Goal: Information Seeking & Learning: Learn about a topic

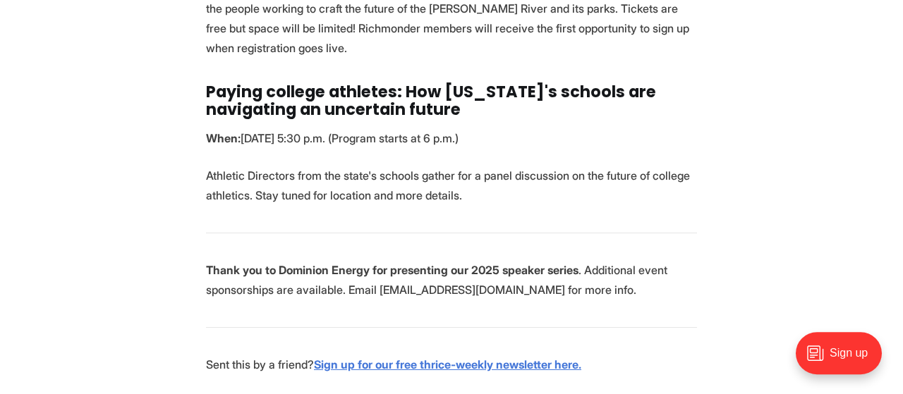
scroll to position [1247, 0]
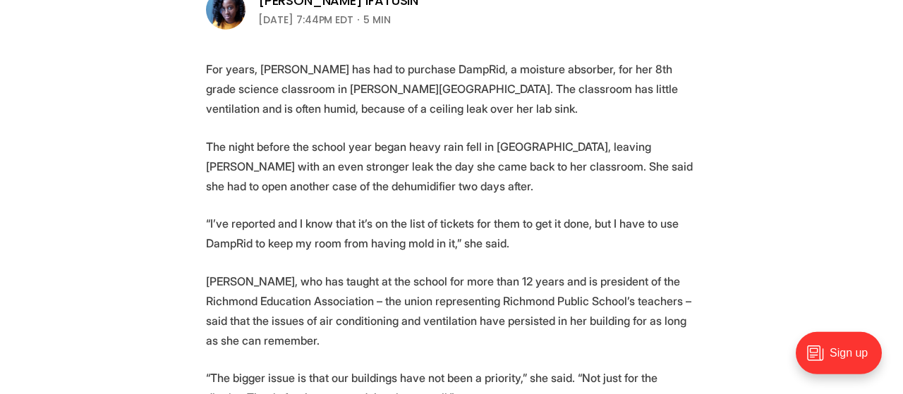
scroll to position [520, 0]
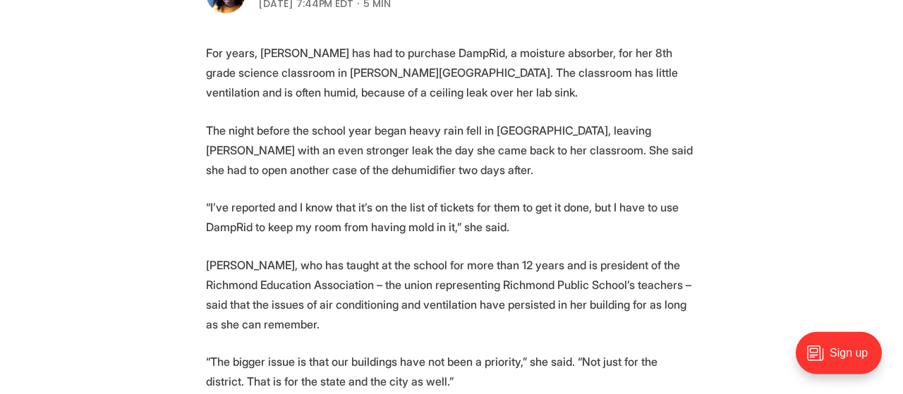
drag, startPoint x: 472, startPoint y: 169, endPoint x: 386, endPoint y: 121, distance: 97.9
click at [318, 149] on p "The night before the school year began heavy rain fell in Richmond, leaving Bry…" at bounding box center [451, 150] width 491 height 59
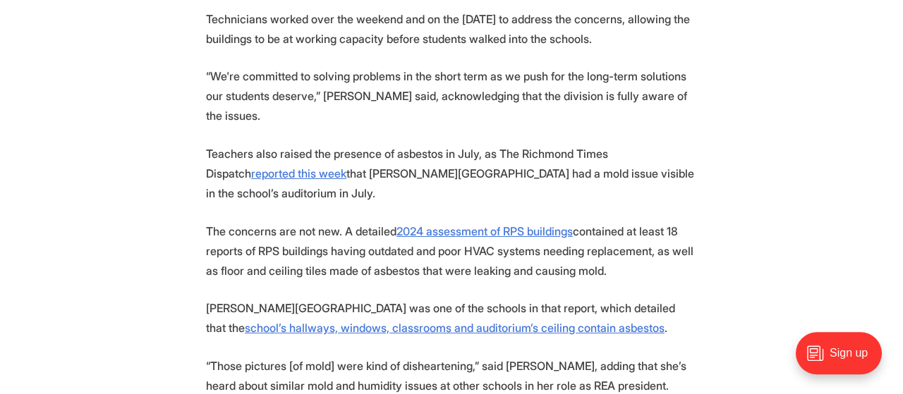
scroll to position [1329, 0]
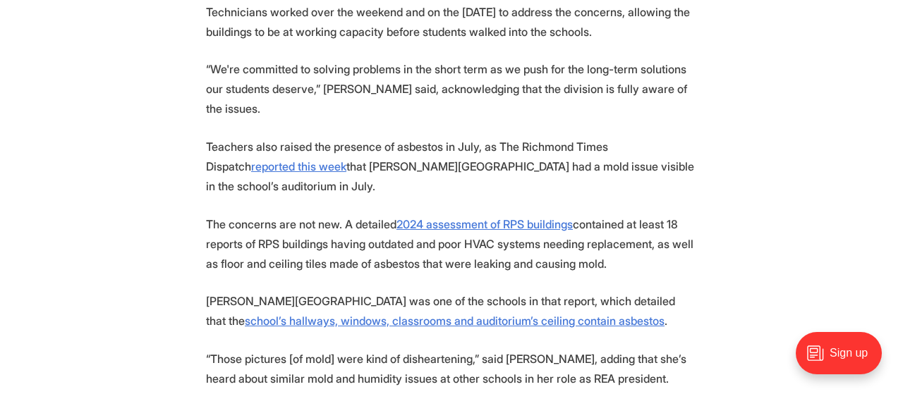
drag, startPoint x: 315, startPoint y: 244, endPoint x: 382, endPoint y: 280, distance: 75.4
click at [328, 274] on p "The concerns are not new. A detailed 2024 assessment of RPS buildings contained…" at bounding box center [451, 243] width 491 height 59
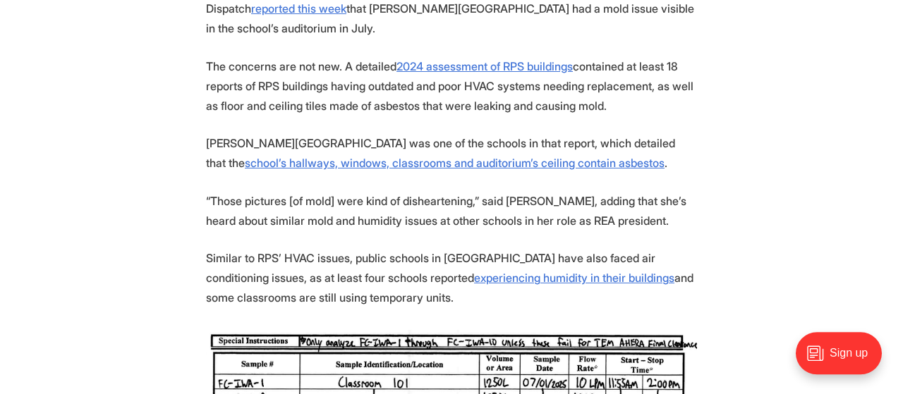
scroll to position [1493, 0]
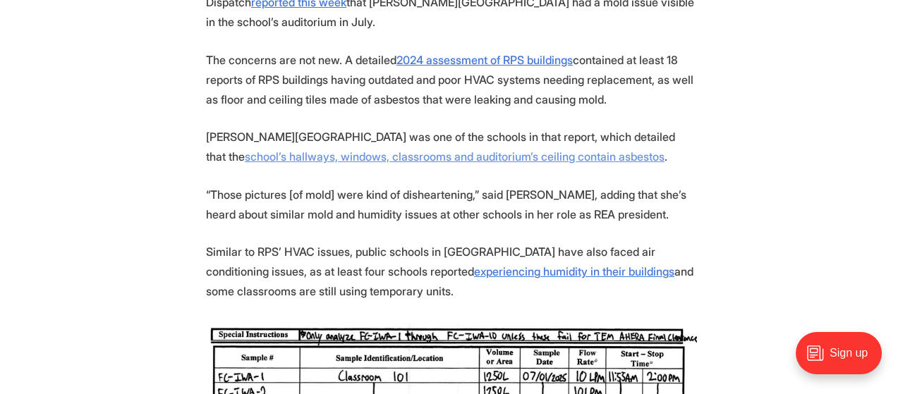
click at [409, 164] on u "school’s hallways, windows, classrooms and auditorium’s ceiling contain asbestos" at bounding box center [455, 156] width 420 height 14
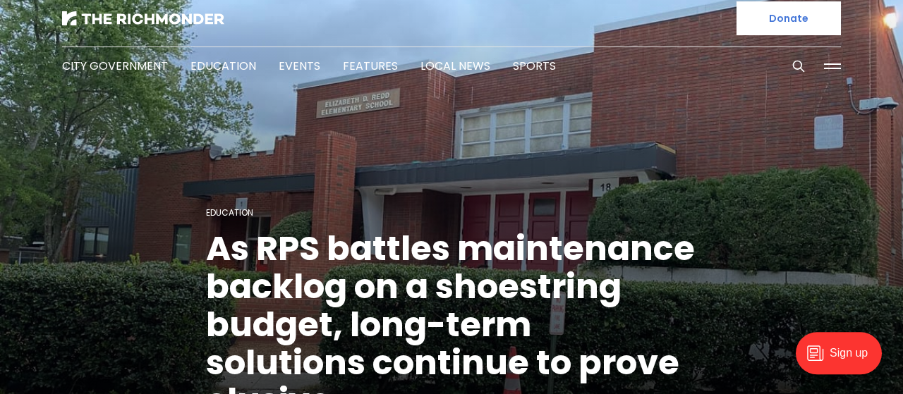
scroll to position [0, 0]
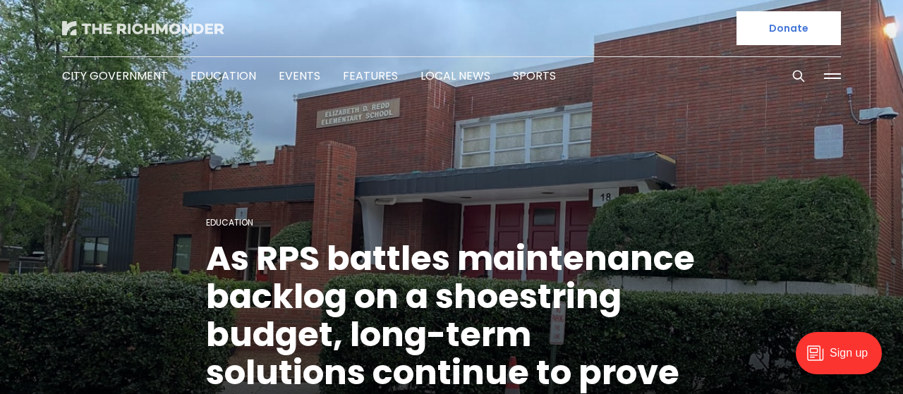
click at [175, 28] on img at bounding box center [143, 28] width 162 height 14
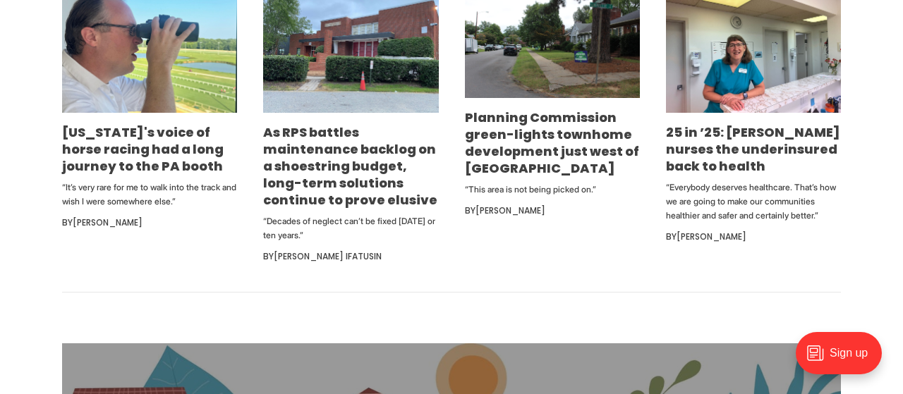
scroll to position [835, 0]
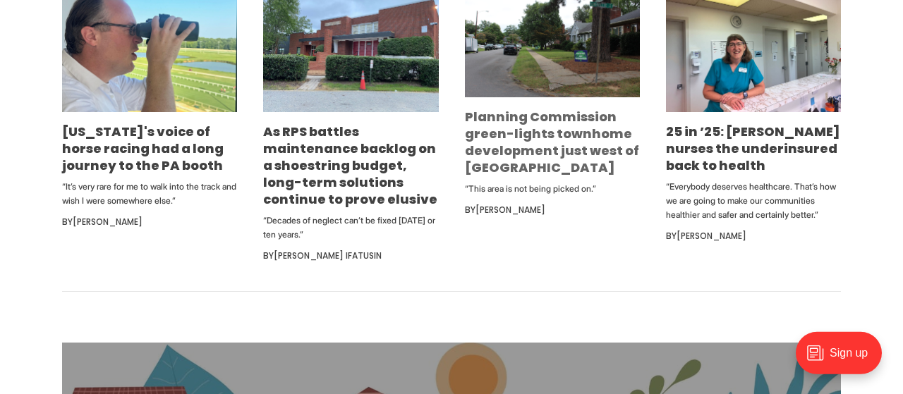
click at [506, 133] on link "Planning Commission green-lights townhome development just west of Carytown" at bounding box center [552, 142] width 174 height 68
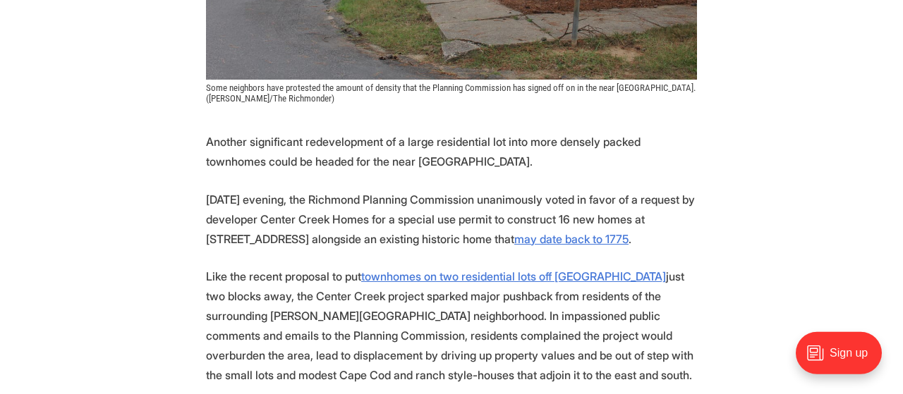
scroll to position [584, 0]
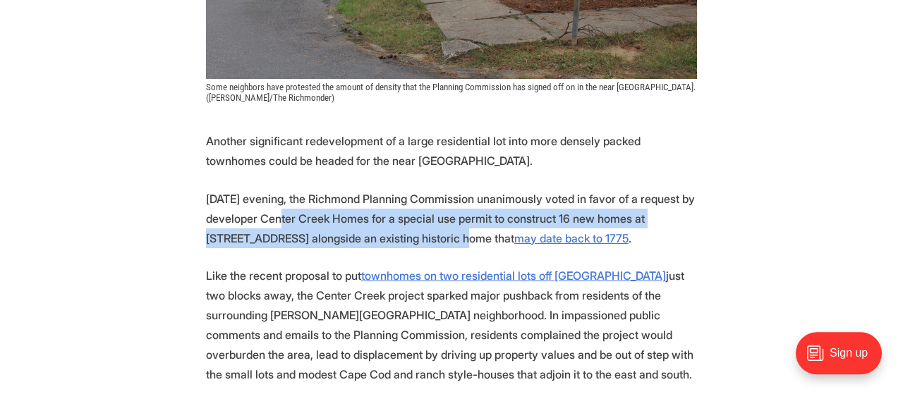
drag, startPoint x: 319, startPoint y: 212, endPoint x: 499, endPoint y: 237, distance: 181.5
click at [499, 237] on p "On Tuesday evening, the Richmond Planning Commission unanimously voted in favor…" at bounding box center [451, 218] width 491 height 59
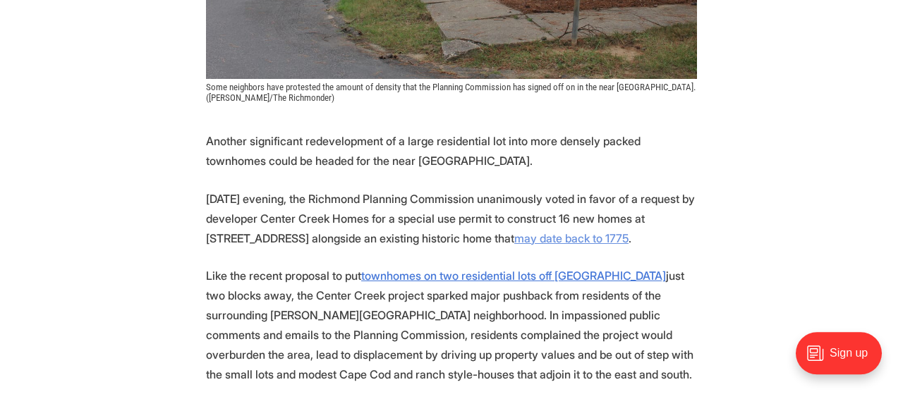
click at [580, 233] on u "may date back to 1775" at bounding box center [571, 238] width 114 height 14
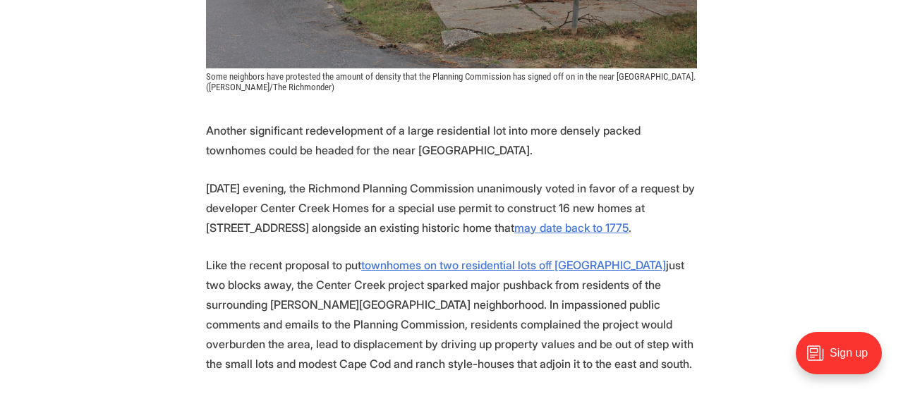
scroll to position [595, 0]
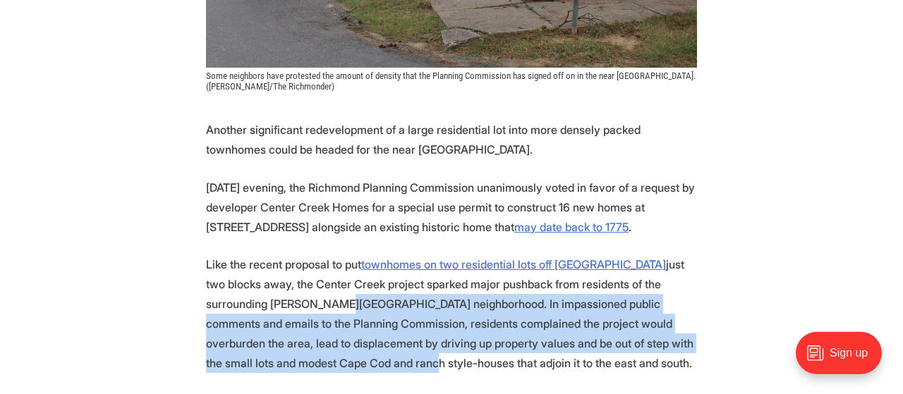
drag, startPoint x: 336, startPoint y: 303, endPoint x: 449, endPoint y: 360, distance: 126.5
click at [449, 360] on p "Like the recent proposal to put townhomes on two residential lots off Hanover A…" at bounding box center [451, 314] width 491 height 118
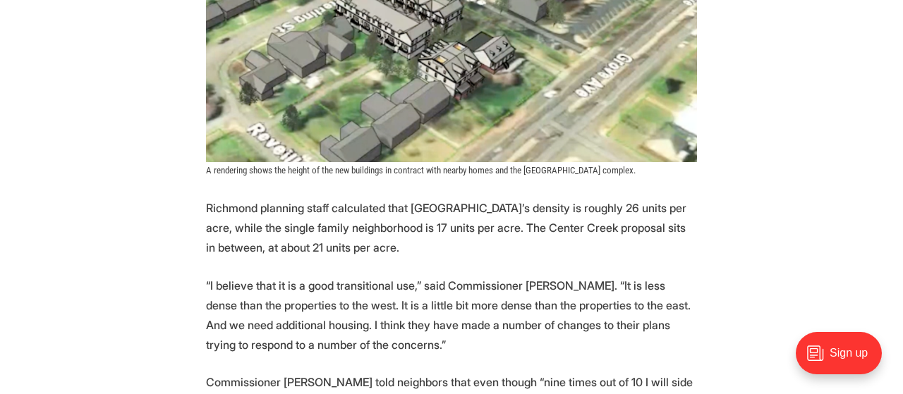
scroll to position [1581, 0]
drag, startPoint x: 436, startPoint y: 240, endPoint x: 363, endPoint y: 220, distance: 75.5
click at [303, 244] on p "Richmond planning staff calculated that Malvern Manor’s density is roughly 26 u…" at bounding box center [451, 227] width 491 height 59
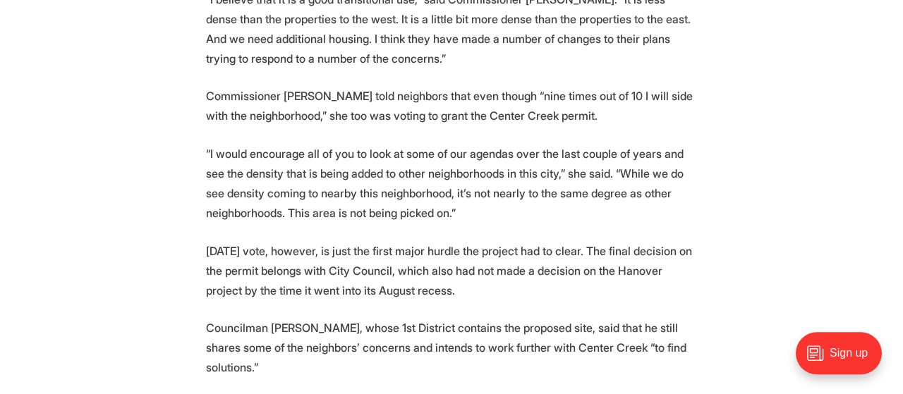
scroll to position [1869, 0]
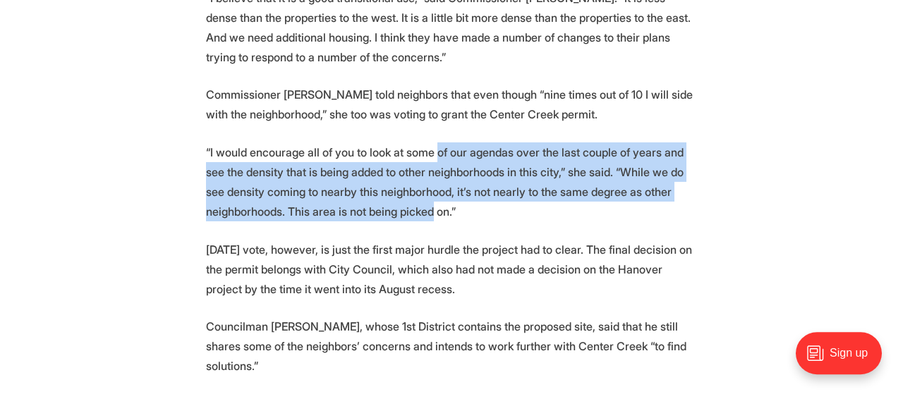
drag, startPoint x: 531, startPoint y: 208, endPoint x: 451, endPoint y: 152, distance: 97.8
click at [451, 152] on p "“I would encourage all of you to look at some of our agendas over the last coup…" at bounding box center [451, 181] width 491 height 79
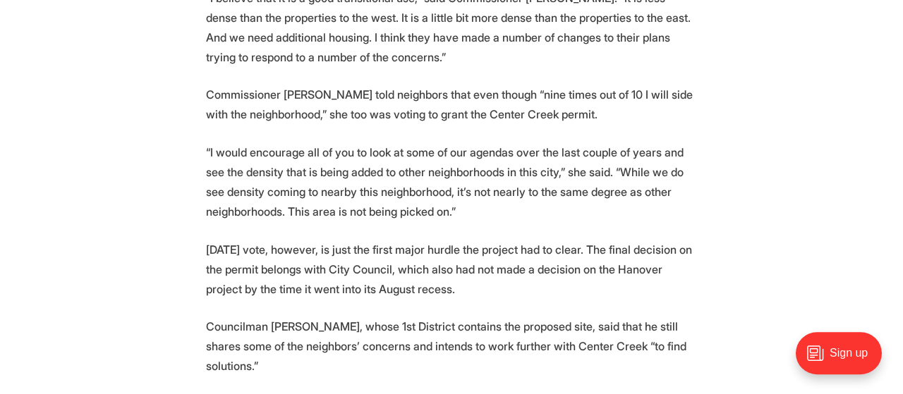
click at [435, 263] on p "Tuesday’s vote, however, is just the first major hurdle the project had to clea…" at bounding box center [451, 269] width 491 height 59
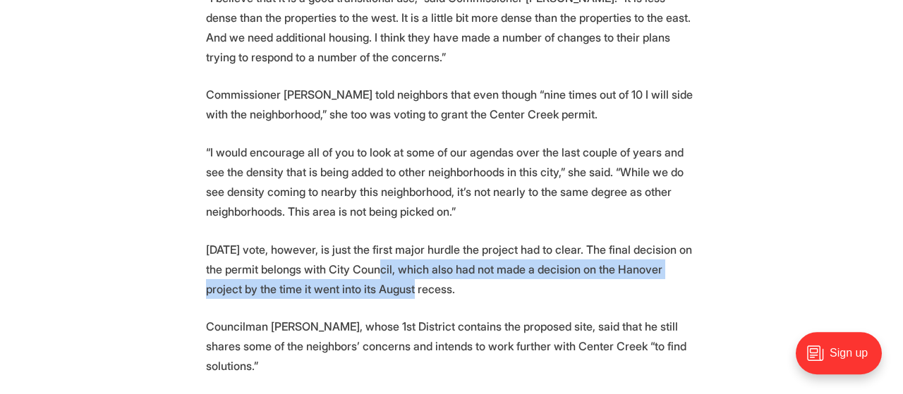
drag, startPoint x: 435, startPoint y: 263, endPoint x: 472, endPoint y: 286, distance: 43.7
click at [472, 286] on p "Tuesday’s vote, however, is just the first major hurdle the project had to clea…" at bounding box center [451, 269] width 491 height 59
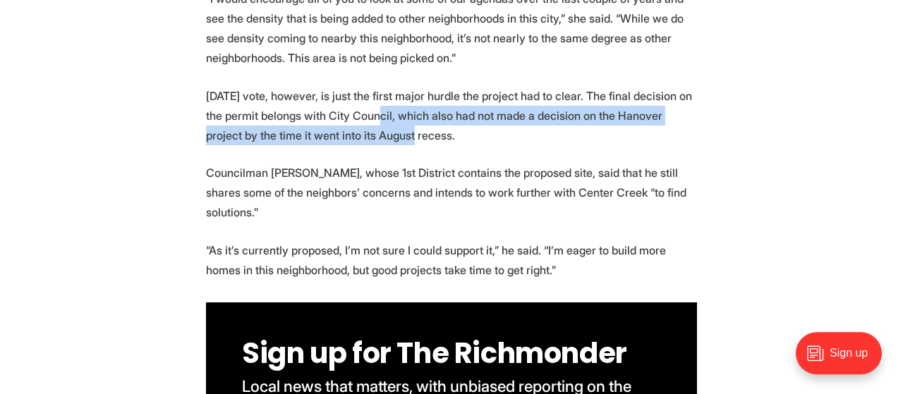
scroll to position [2024, 0]
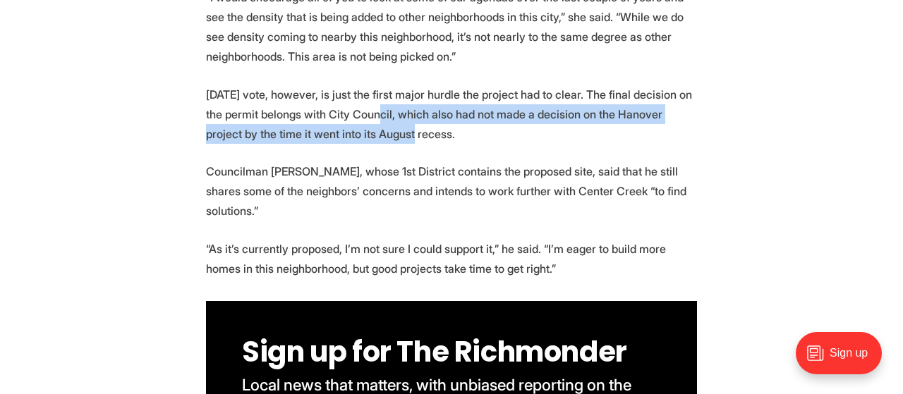
drag, startPoint x: 301, startPoint y: 202, endPoint x: 218, endPoint y: 140, distance: 103.8
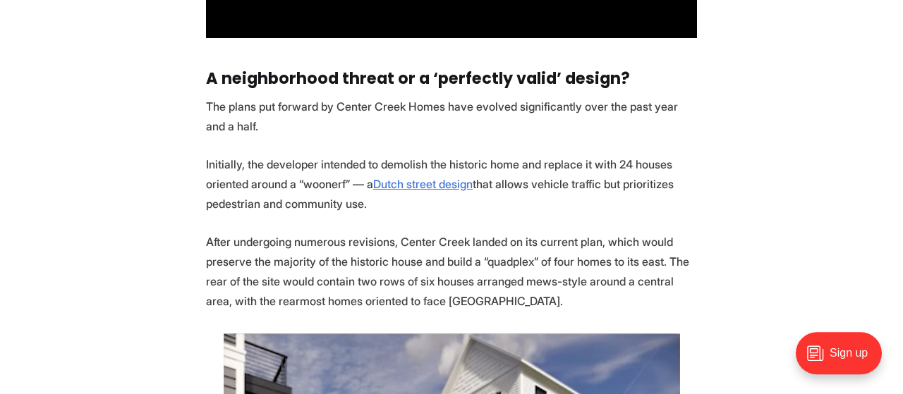
scroll to position [2527, 0]
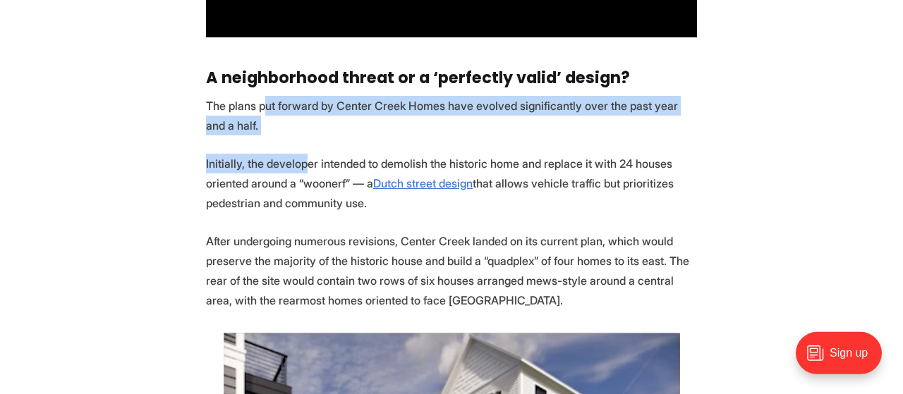
drag, startPoint x: 270, startPoint y: 115, endPoint x: 312, endPoint y: 167, distance: 67.2
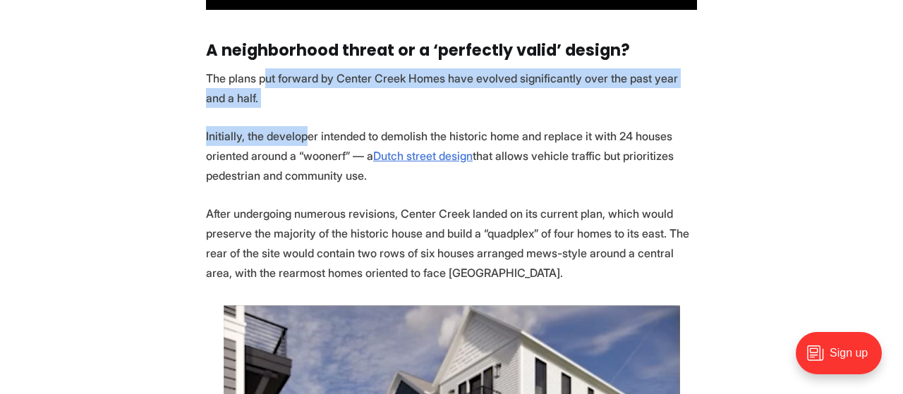
scroll to position [2552, 0]
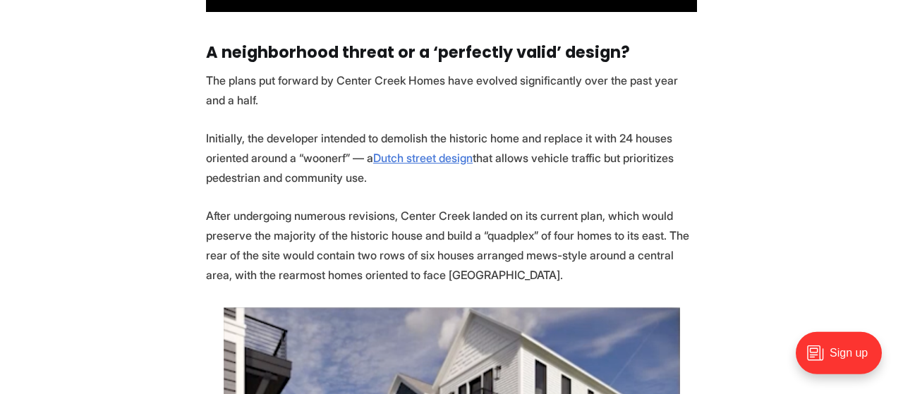
click at [331, 158] on p "Initially, the developer intended to demolish the historic home and replace it …" at bounding box center [451, 157] width 491 height 59
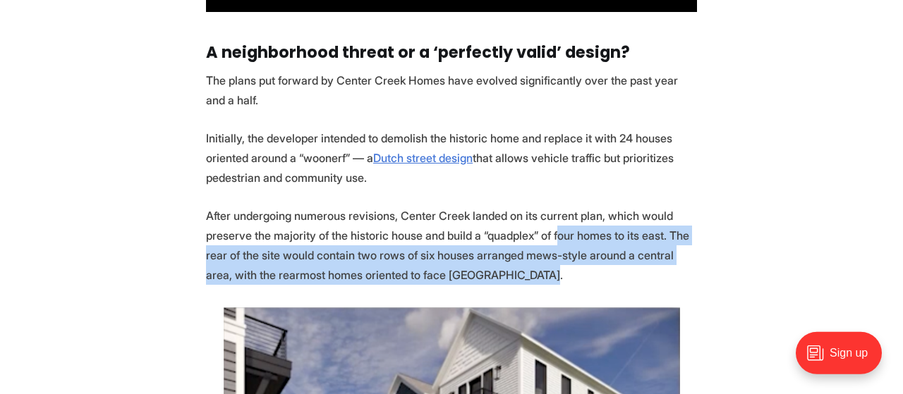
drag, startPoint x: 592, startPoint y: 267, endPoint x: 580, endPoint y: 244, distance: 26.2
click at [580, 244] on p "After undergoing numerous revisions, Center Creek landed on its current plan, w…" at bounding box center [451, 245] width 491 height 79
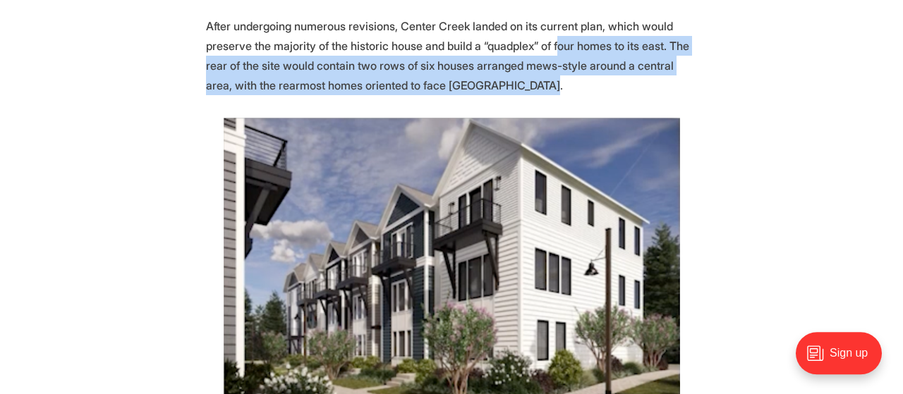
scroll to position [2665, 0]
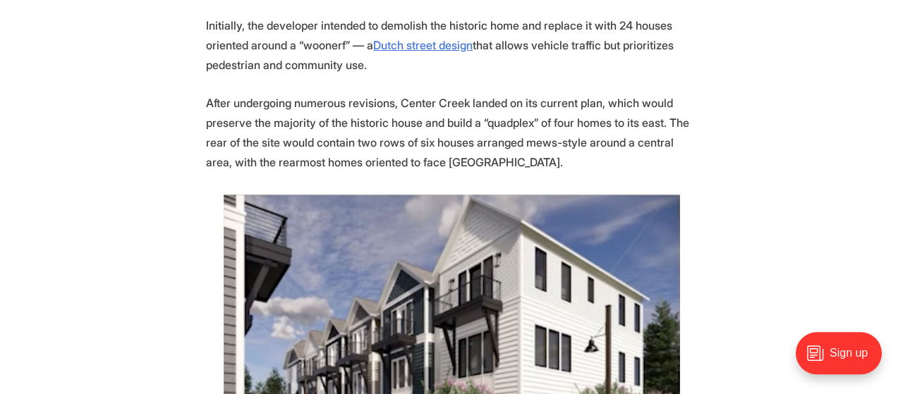
click at [602, 161] on p "After undergoing numerous revisions, Center Creek landed on its current plan, w…" at bounding box center [451, 132] width 491 height 79
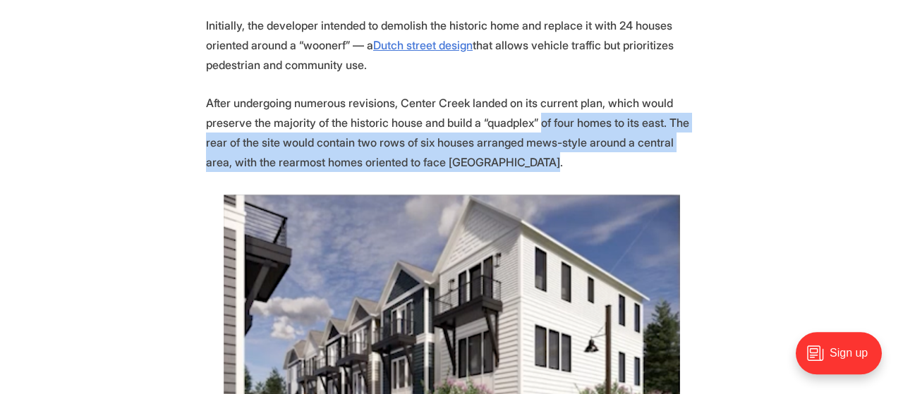
drag, startPoint x: 583, startPoint y: 157, endPoint x: 558, endPoint y: 126, distance: 39.6
click at [558, 126] on p "After undergoing numerous revisions, Center Creek landed on its current plan, w…" at bounding box center [451, 132] width 491 height 79
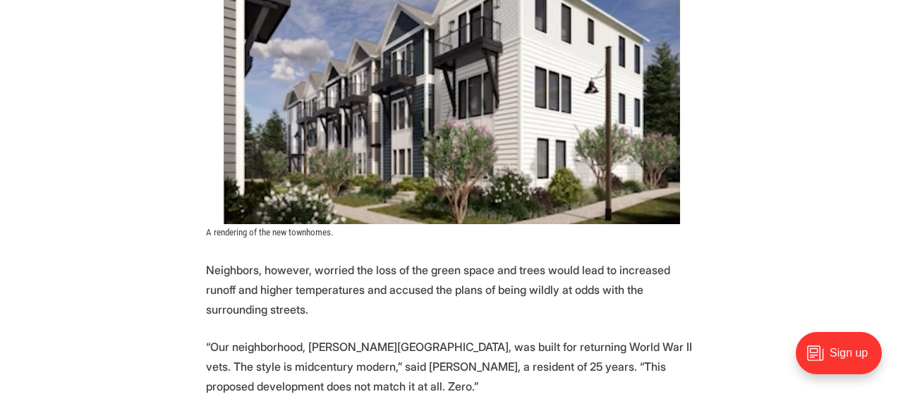
scroll to position [2928, 0]
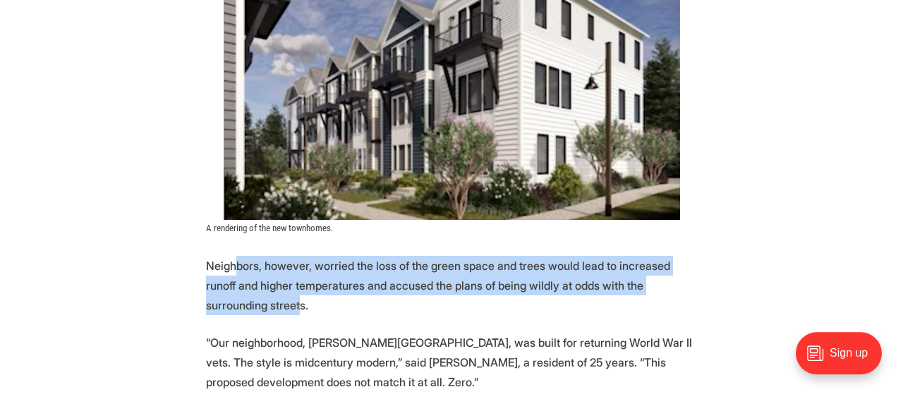
drag, startPoint x: 306, startPoint y: 299, endPoint x: 240, endPoint y: 262, distance: 75.1
click at [240, 262] on p "Neighbors, however, worried the loss of the green space and trees would lead to…" at bounding box center [451, 285] width 491 height 59
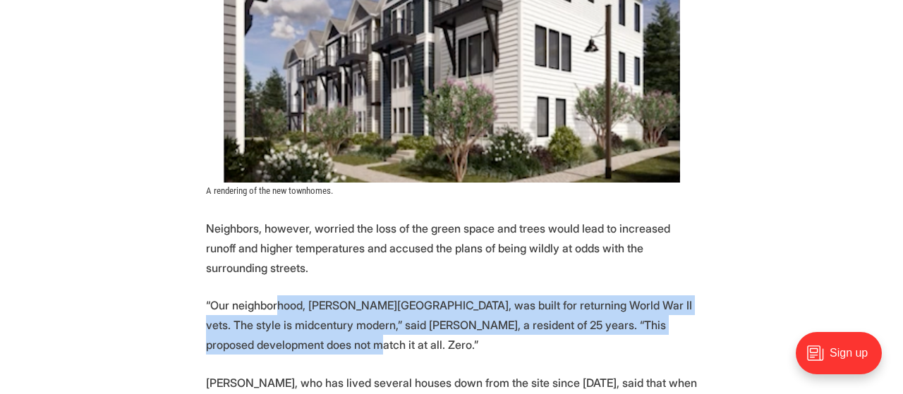
drag, startPoint x: 352, startPoint y: 349, endPoint x: 284, endPoint y: 312, distance: 77.3
click at [284, 312] on p "“Our neighborhood, Henry Place, was built for returning World War II vets. The …" at bounding box center [451, 324] width 491 height 59
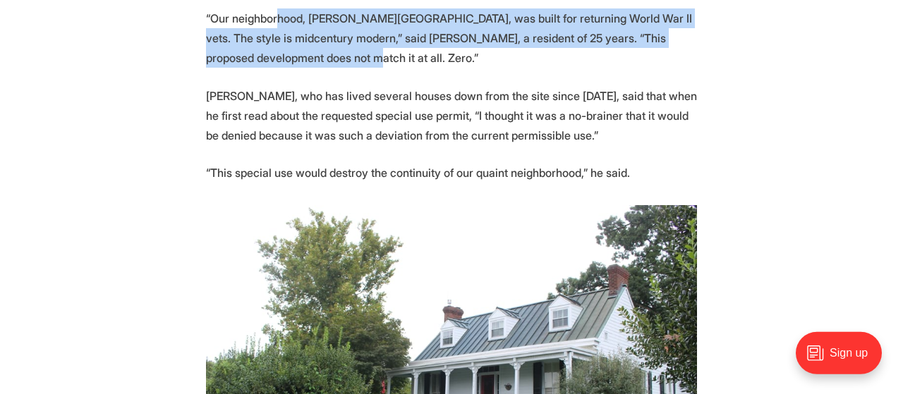
scroll to position [3247, 0]
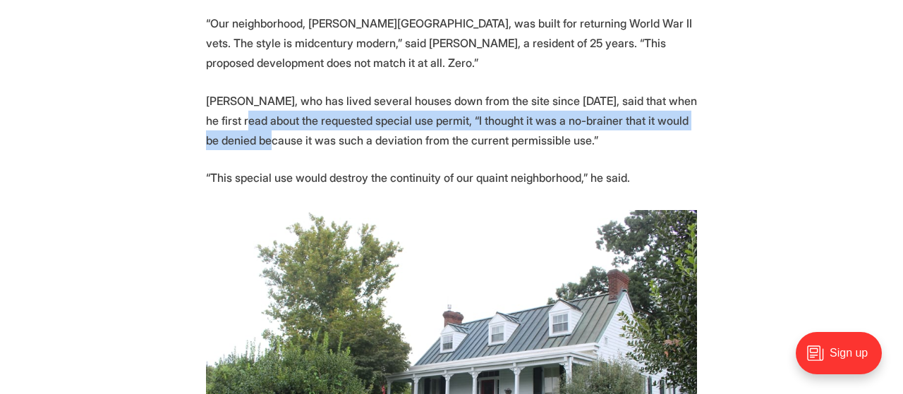
drag, startPoint x: 294, startPoint y: 111, endPoint x: 358, endPoint y: 147, distance: 72.9
click at [358, 147] on p "Mark Saunders, who has lived several houses down from the site since 2006, said…" at bounding box center [451, 120] width 491 height 59
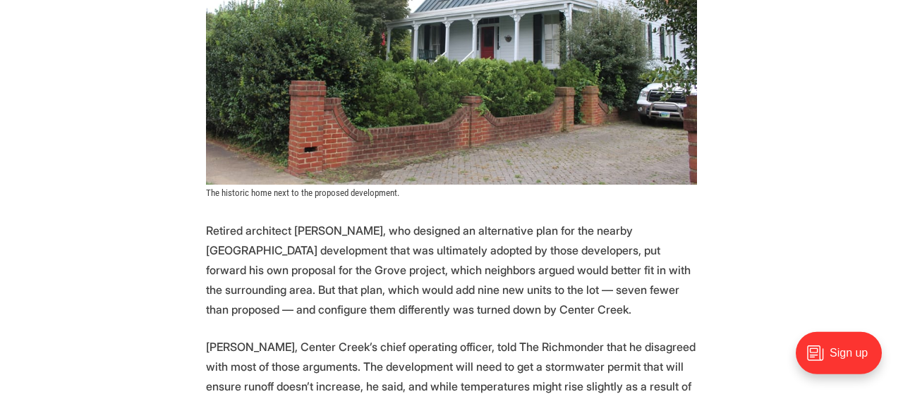
scroll to position [3602, 0]
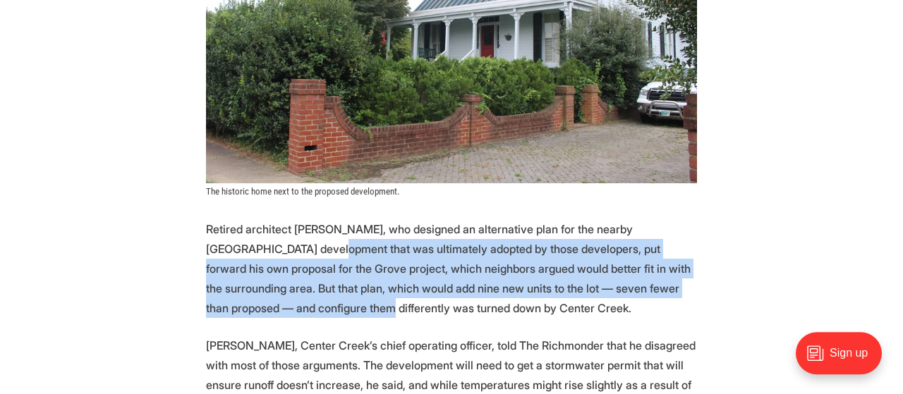
drag, startPoint x: 312, startPoint y: 250, endPoint x: 428, endPoint y: 306, distance: 128.7
click at [428, 306] on p "Retired architect Bo Fairlamb, who designed an alternative plan for the nearby …" at bounding box center [451, 268] width 491 height 99
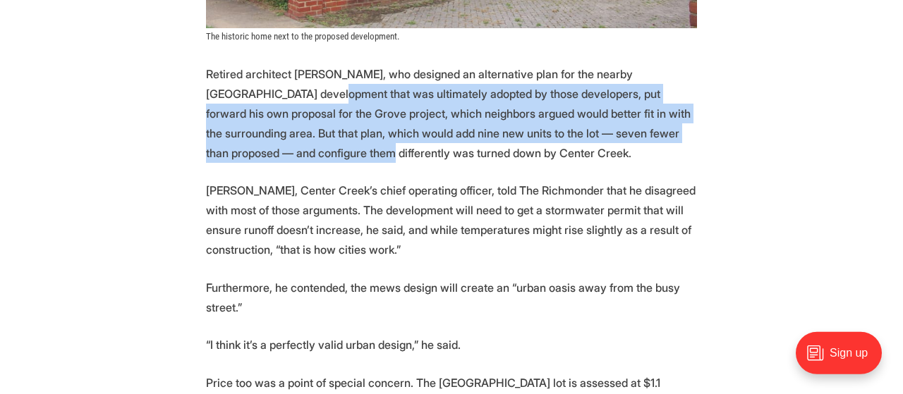
scroll to position [3759, 0]
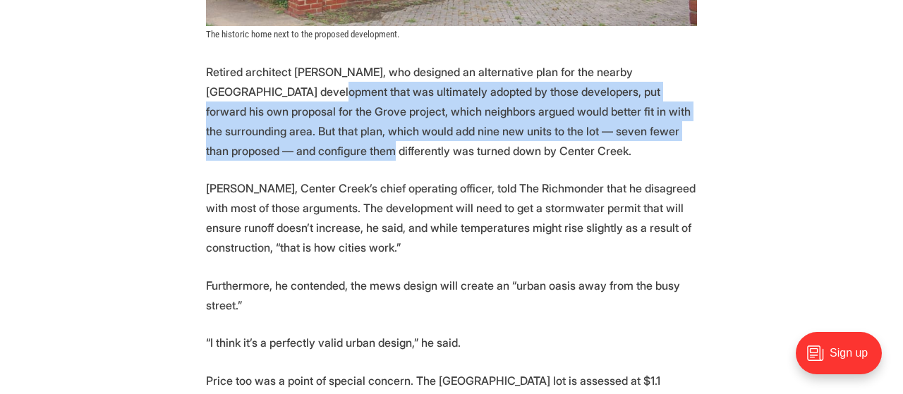
drag, startPoint x: 465, startPoint y: 247, endPoint x: 566, endPoint y: 298, distance: 112.3
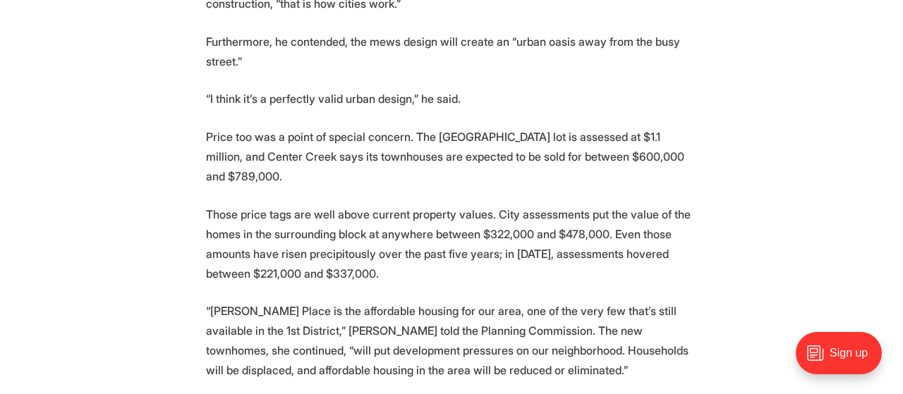
scroll to position [4005, 0]
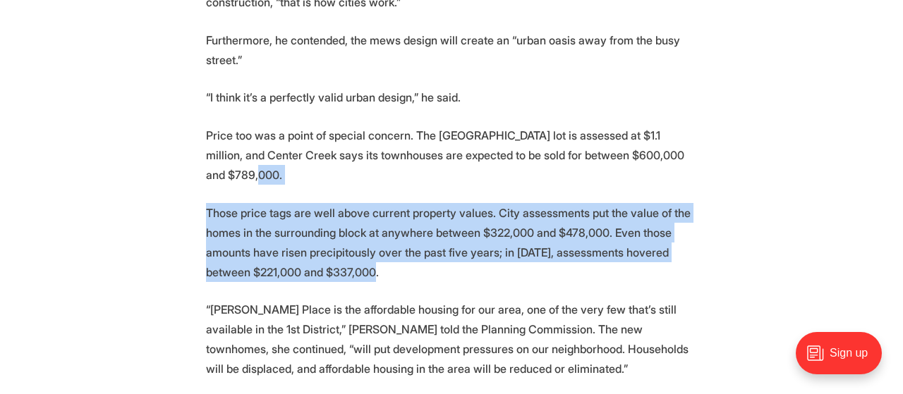
drag, startPoint x: 300, startPoint y: 169, endPoint x: 501, endPoint y: 265, distance: 222.7
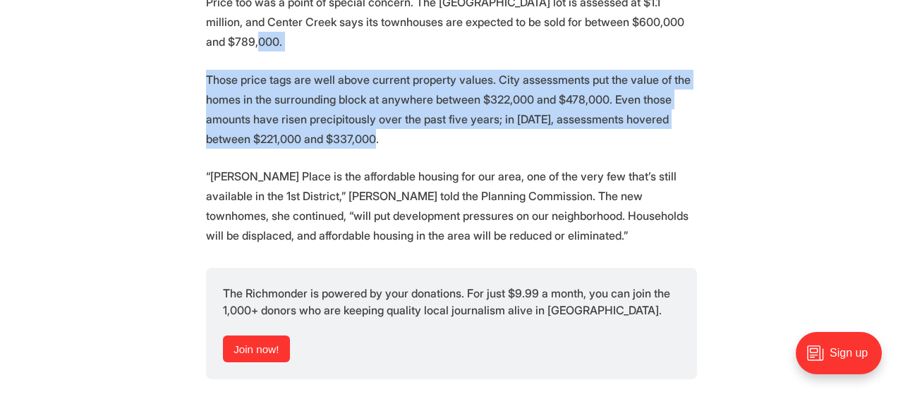
scroll to position [4138, 0]
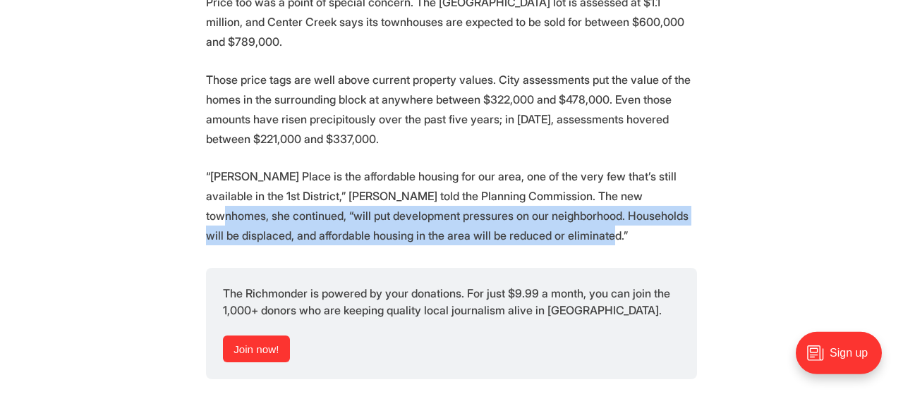
drag, startPoint x: 287, startPoint y: 250, endPoint x: 256, endPoint y: 207, distance: 52.5
click at [256, 207] on p "“Henry Place is the affordable housing for our area, one of the very few that’s…" at bounding box center [451, 205] width 491 height 79
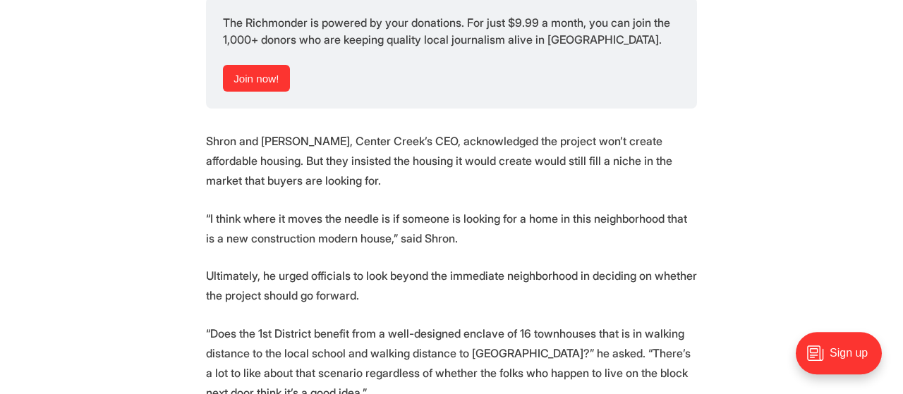
scroll to position [4412, 0]
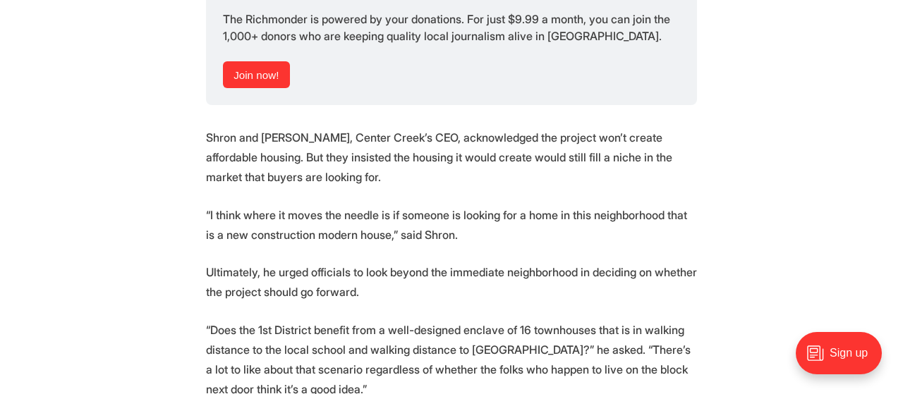
drag, startPoint x: 485, startPoint y: 247, endPoint x: 569, endPoint y: 311, distance: 105.6
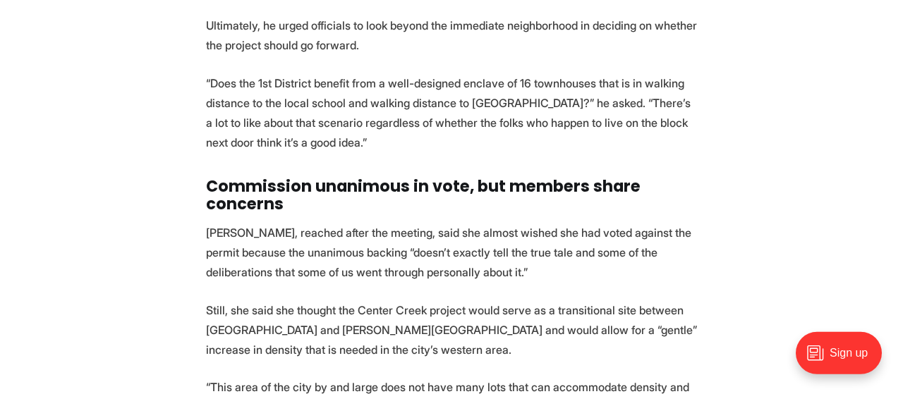
scroll to position [4661, 0]
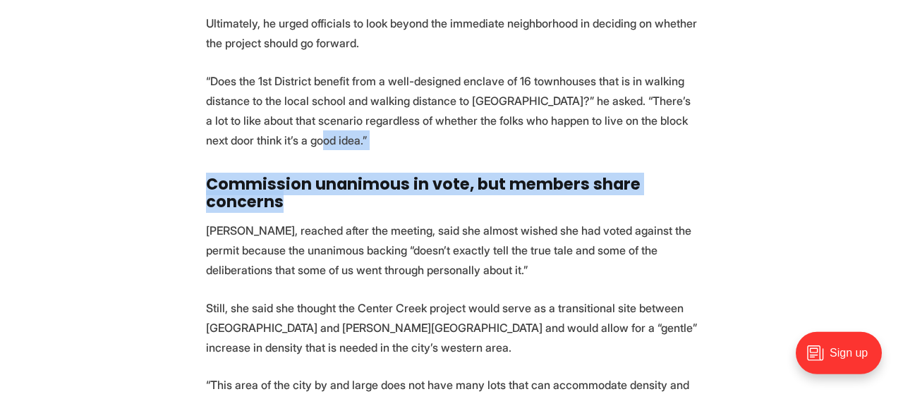
drag, startPoint x: 409, startPoint y: 159, endPoint x: 499, endPoint y: 222, distance: 109.4
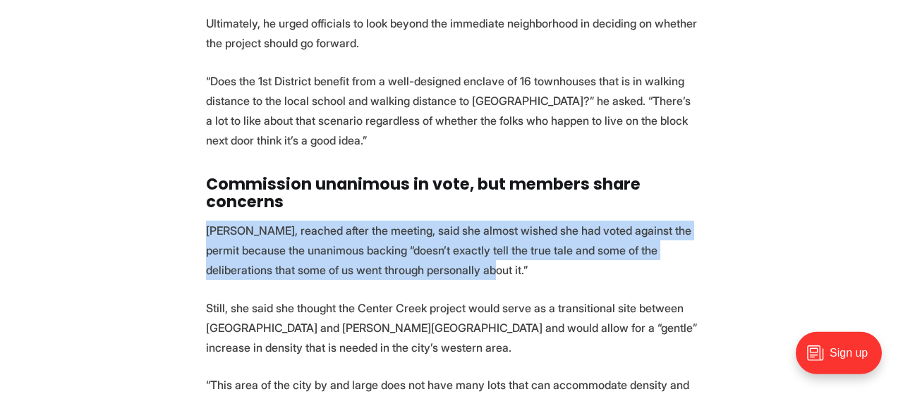
drag, startPoint x: 558, startPoint y: 294, endPoint x: 471, endPoint y: 233, distance: 105.8
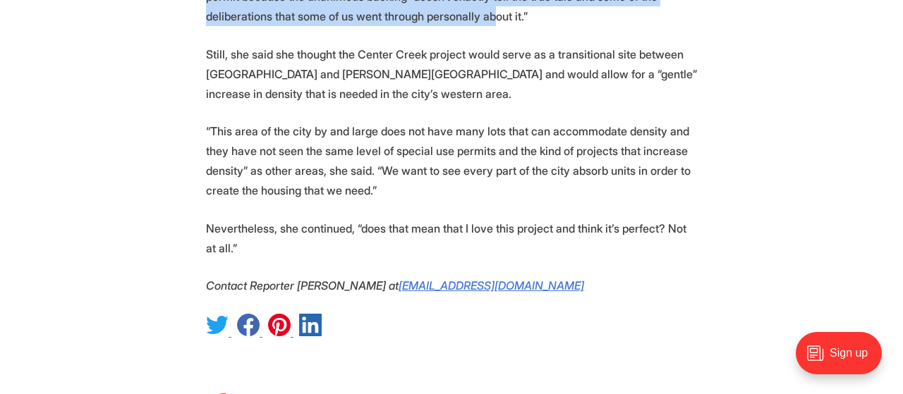
scroll to position [4920, 0]
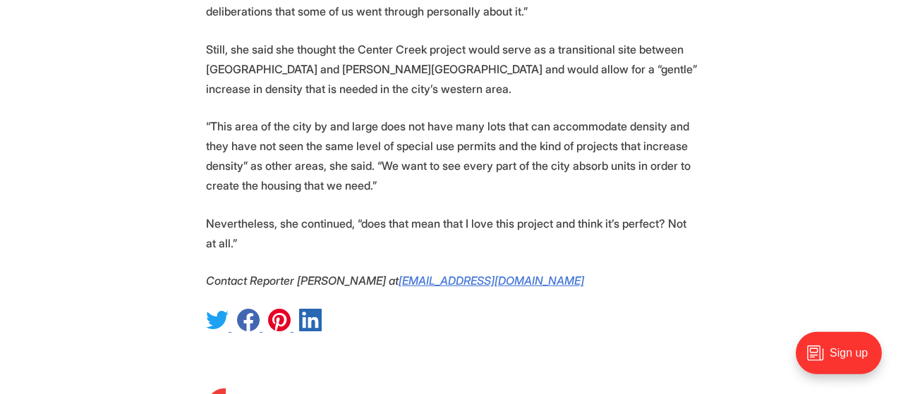
click at [468, 195] on p "“This area of the city by and large does not have many lots that can accommodat…" at bounding box center [451, 155] width 491 height 79
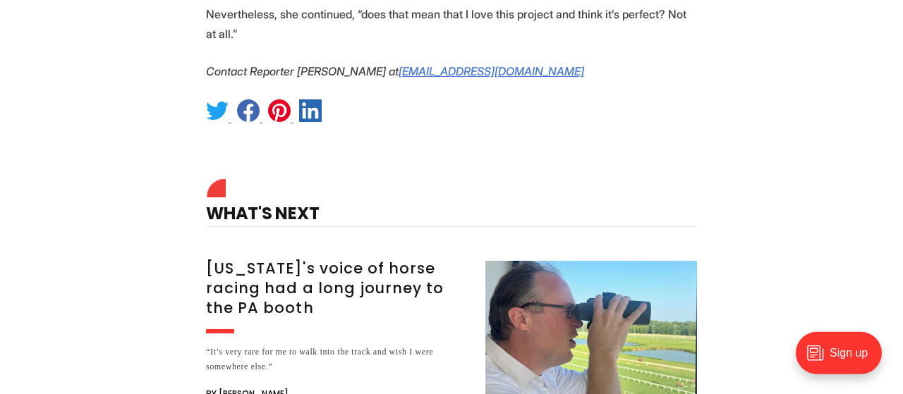
scroll to position [5150, 0]
